Goal: Find specific page/section: Find specific page/section

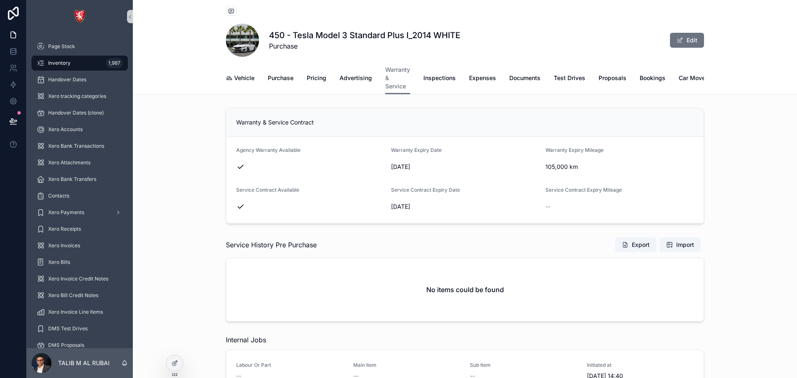
scroll to position [0, 1]
click at [615, 81] on span "Proposals" at bounding box center [611, 78] width 28 height 8
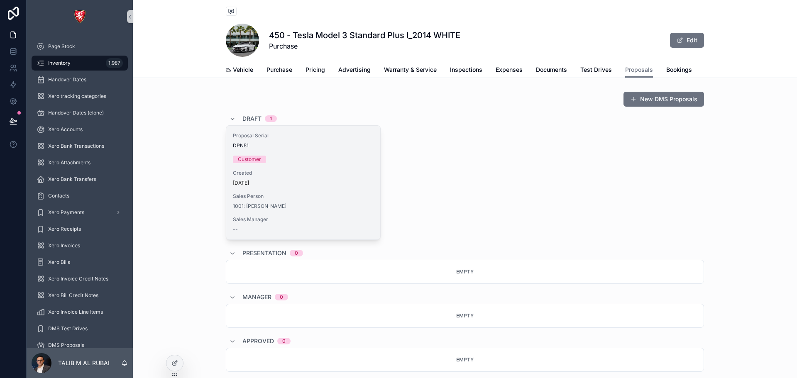
click at [310, 186] on div "[DATE]" at bounding box center [303, 183] width 141 height 7
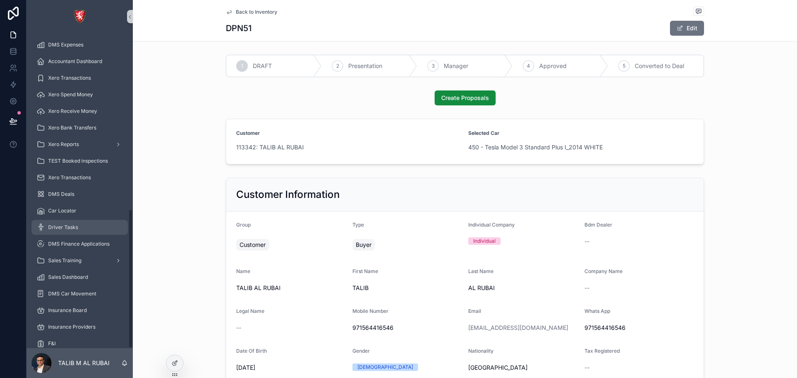
scroll to position [397, 0]
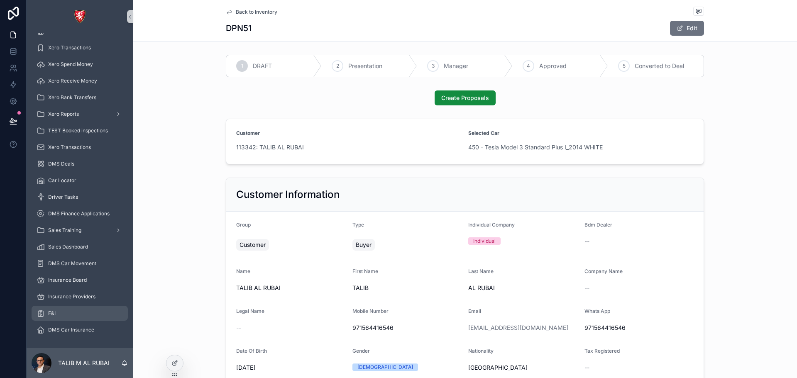
click at [83, 315] on div "F&I" at bounding box center [80, 313] width 86 height 13
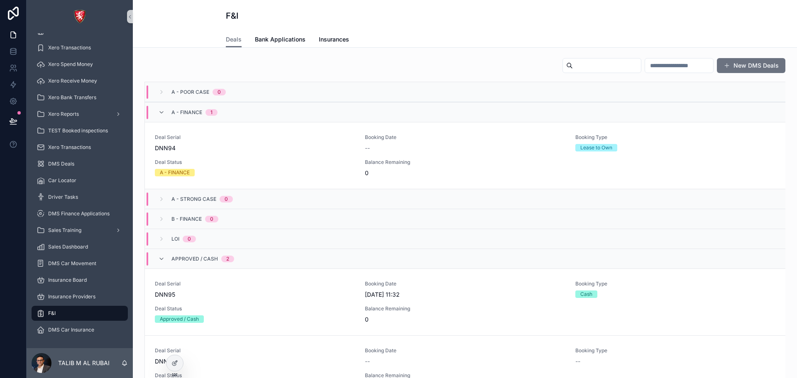
click at [235, 116] on div "A - FINANCE 1" at bounding box center [465, 112] width 640 height 20
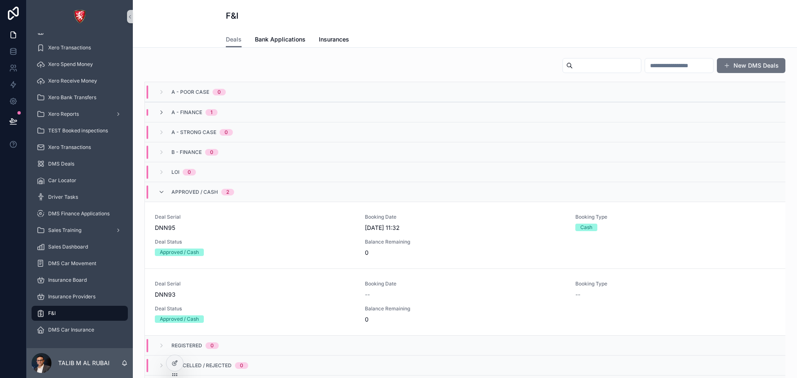
click at [223, 195] on span "2" at bounding box center [227, 192] width 13 height 7
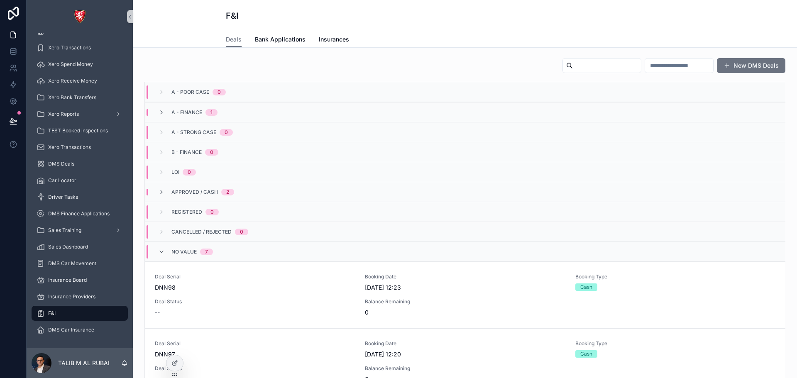
click at [217, 114] on div "1" at bounding box center [211, 112] width 12 height 7
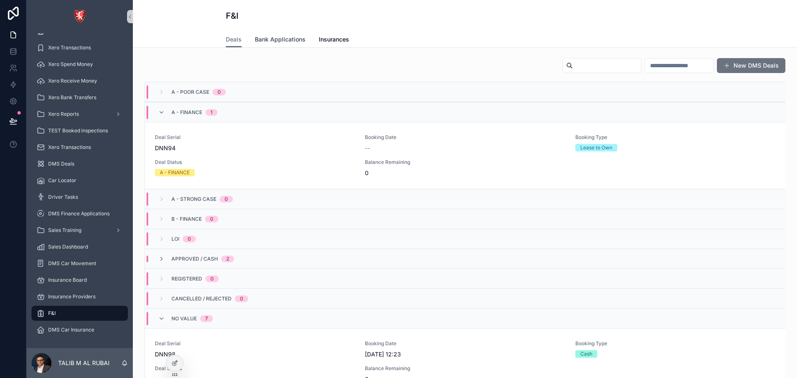
click at [289, 38] on span "Bank Applications" at bounding box center [280, 39] width 51 height 8
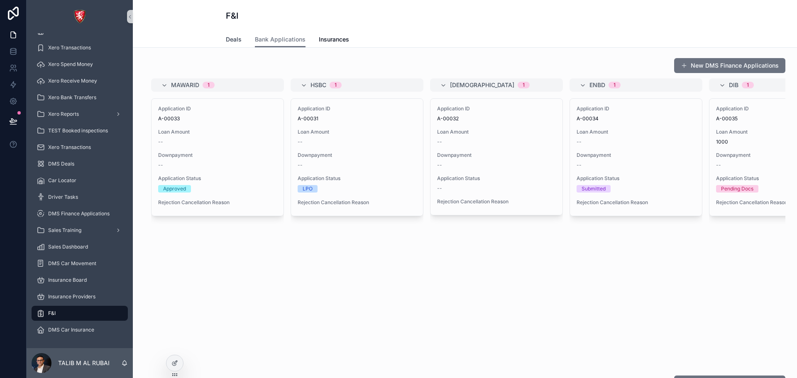
click at [237, 39] on span "Deals" at bounding box center [234, 39] width 16 height 8
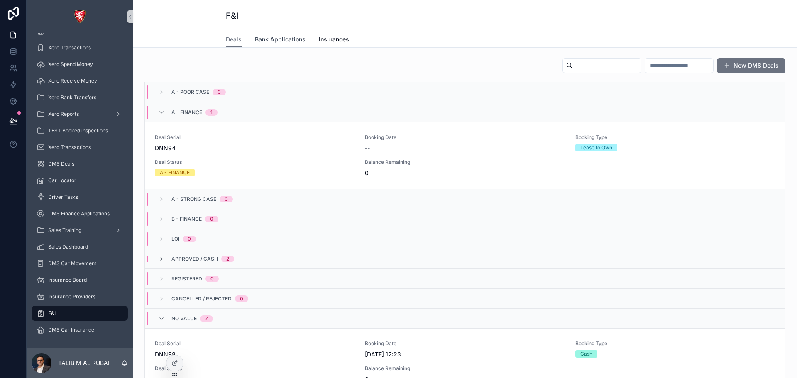
click at [271, 39] on span "Bank Applications" at bounding box center [280, 39] width 51 height 8
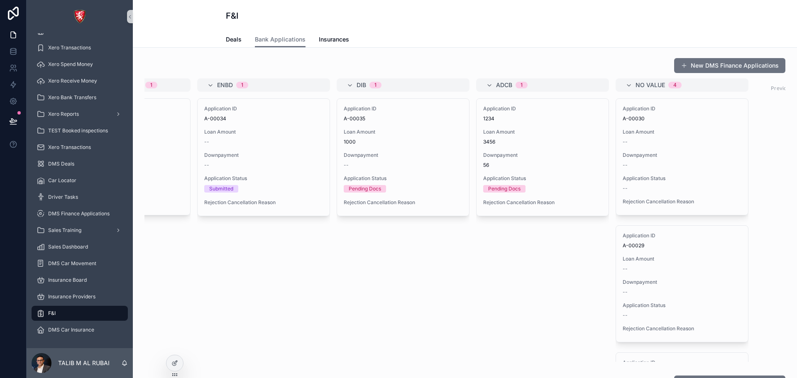
scroll to position [0, 435]
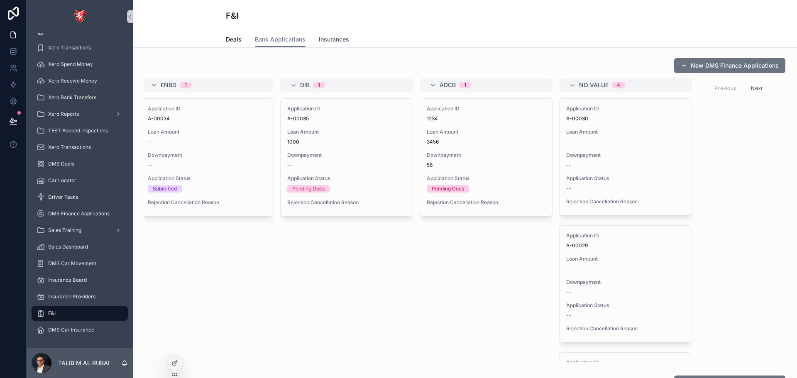
click at [337, 37] on span "Insurances" at bounding box center [334, 39] width 30 height 8
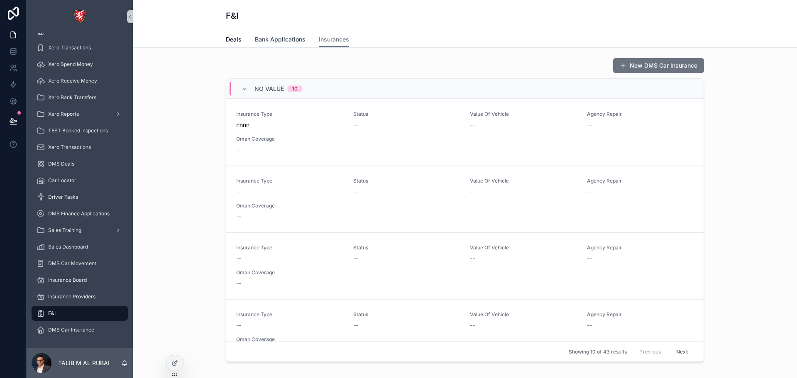
click at [293, 37] on span "Bank Applications" at bounding box center [280, 39] width 51 height 8
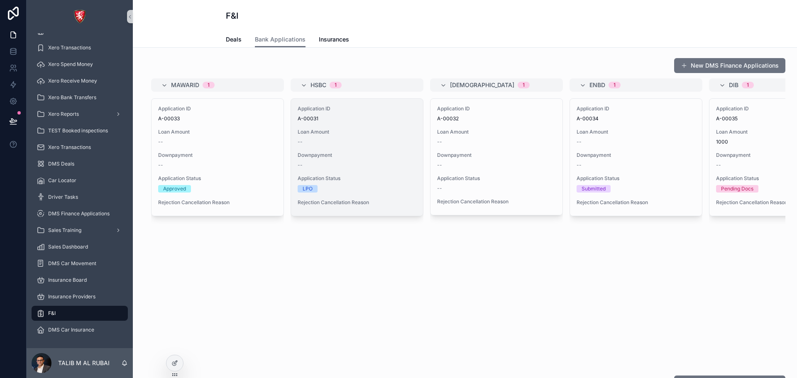
click at [335, 154] on span "Downpayment" at bounding box center [357, 155] width 119 height 7
